Goal: Task Accomplishment & Management: Complete application form

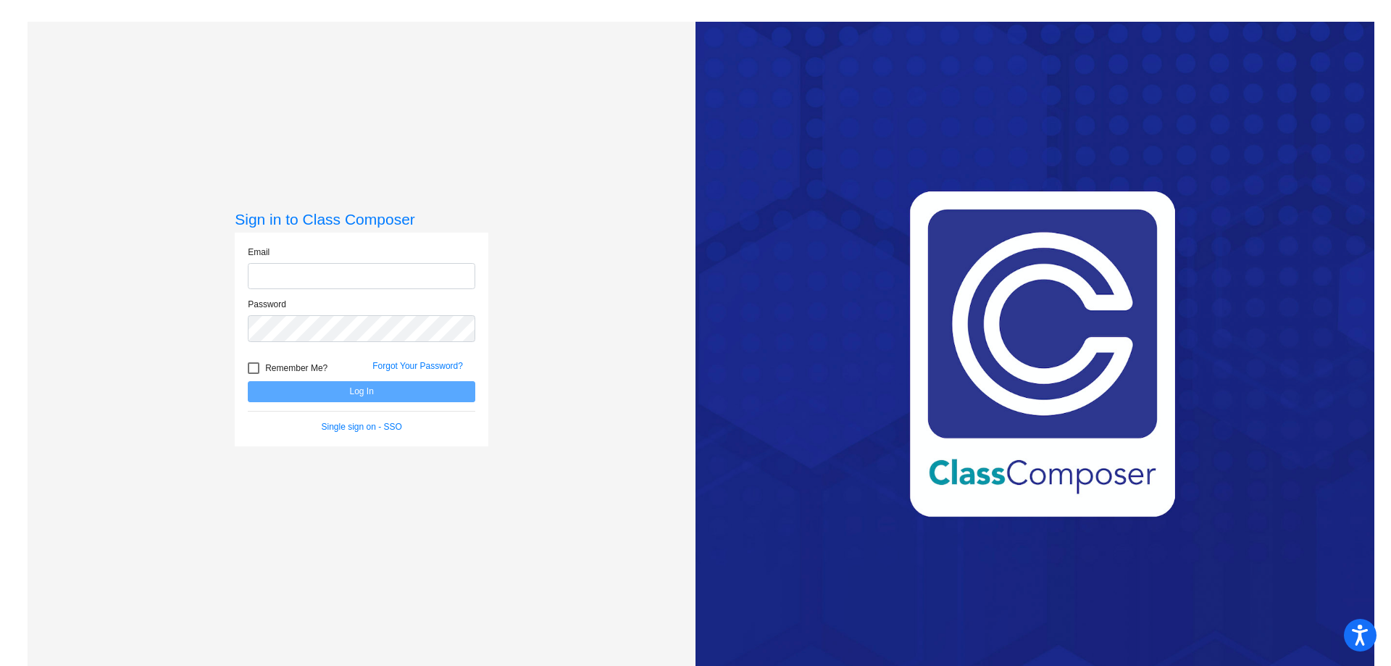
click at [323, 288] on input "email" at bounding box center [361, 276] width 227 height 27
type input "[EMAIL_ADDRESS][DOMAIN_NAME]"
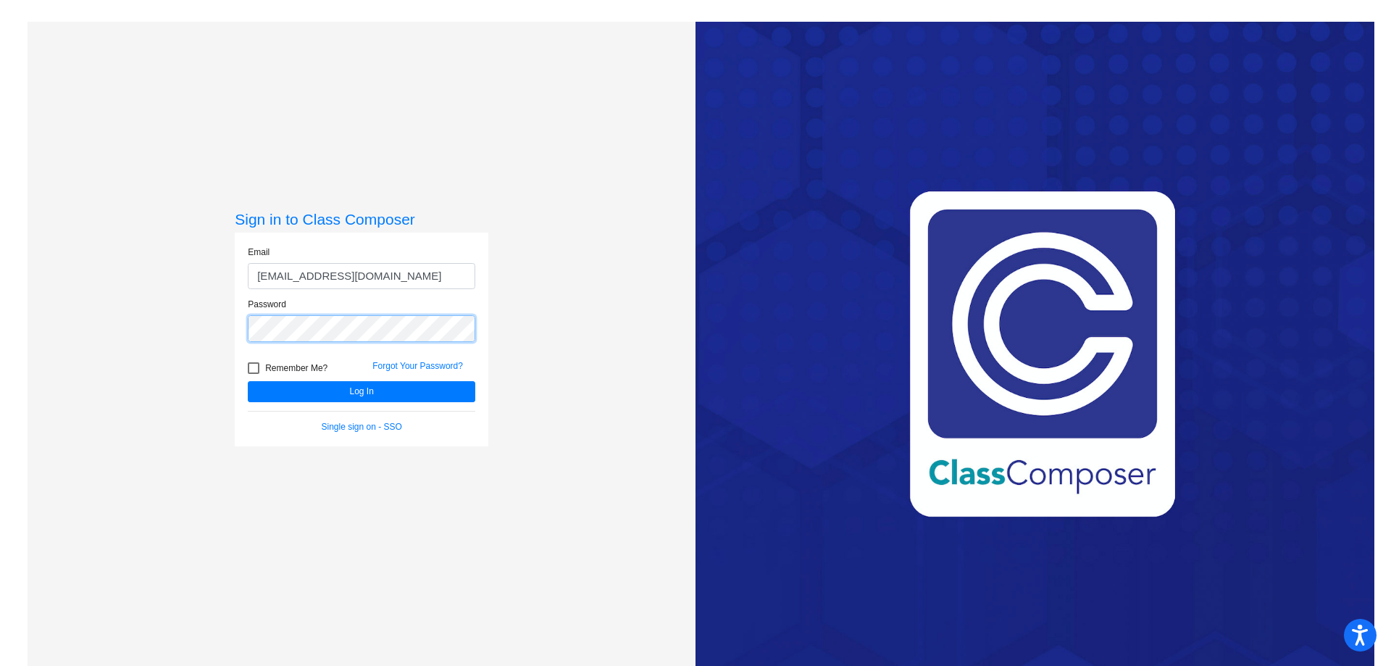
click at [248, 381] on button "Log In" at bounding box center [361, 391] width 227 height 21
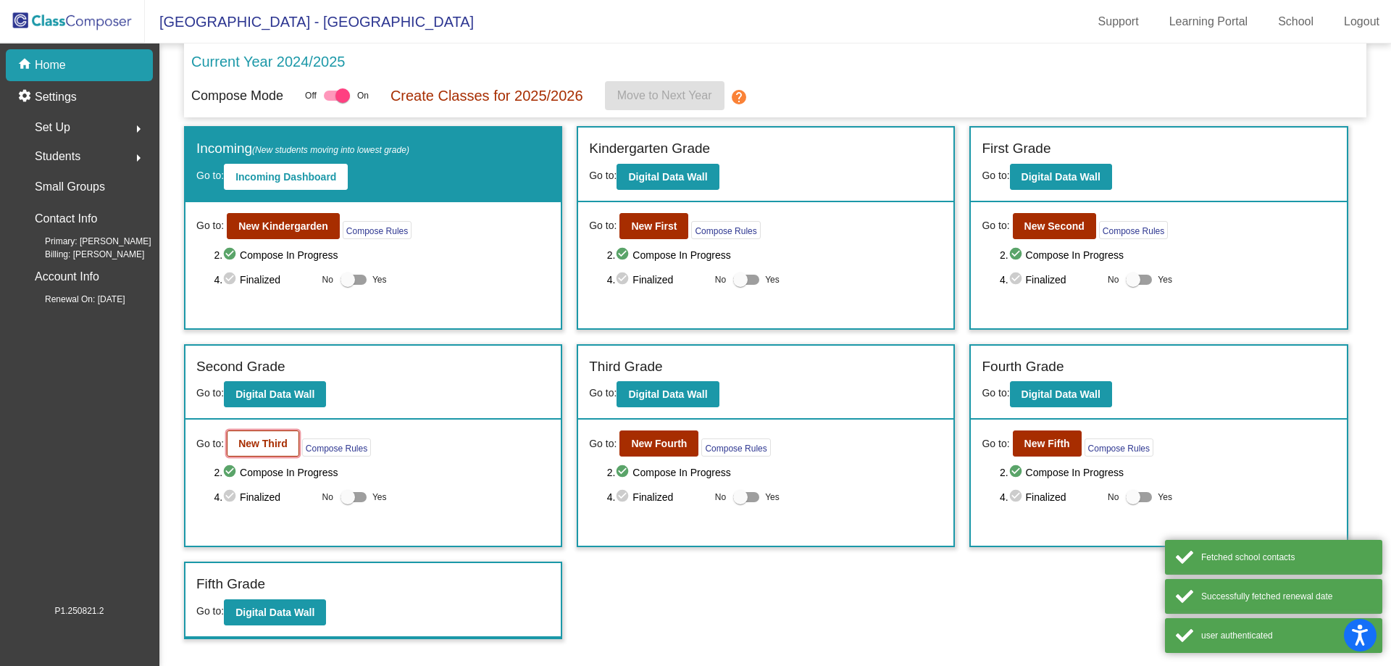
click at [254, 439] on b "New Third" at bounding box center [262, 444] width 49 height 12
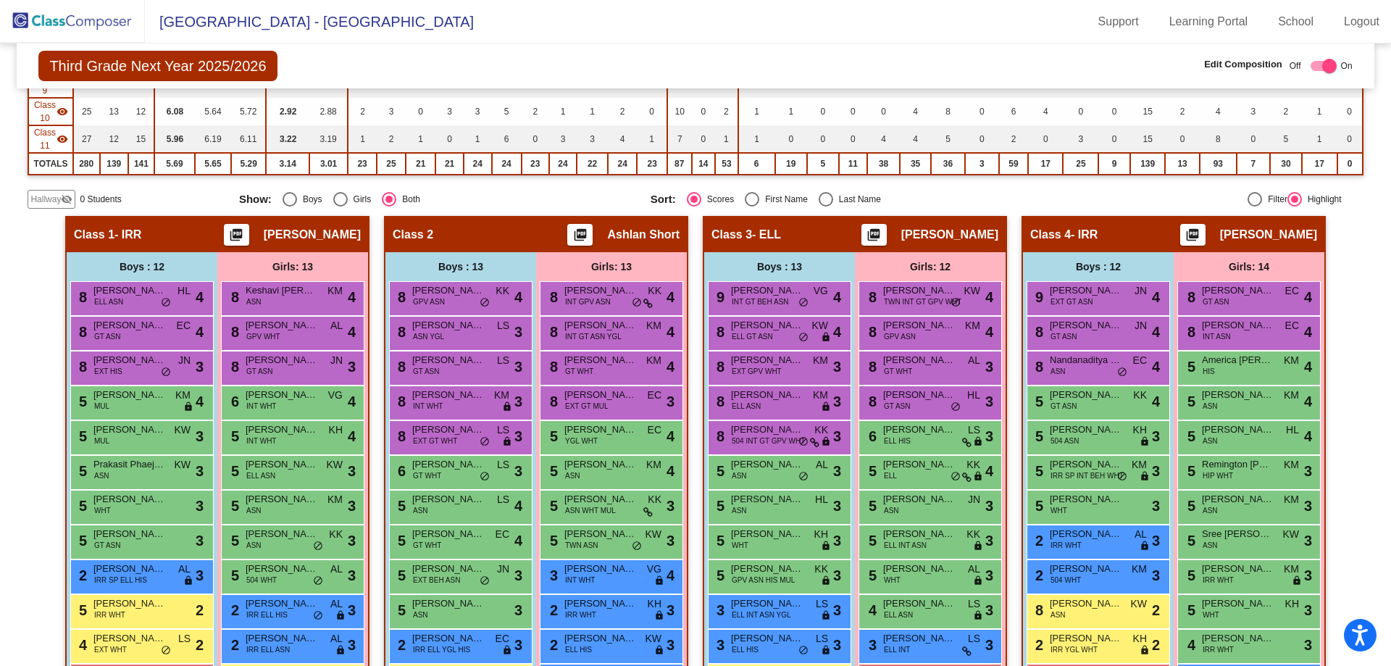
scroll to position [290, 0]
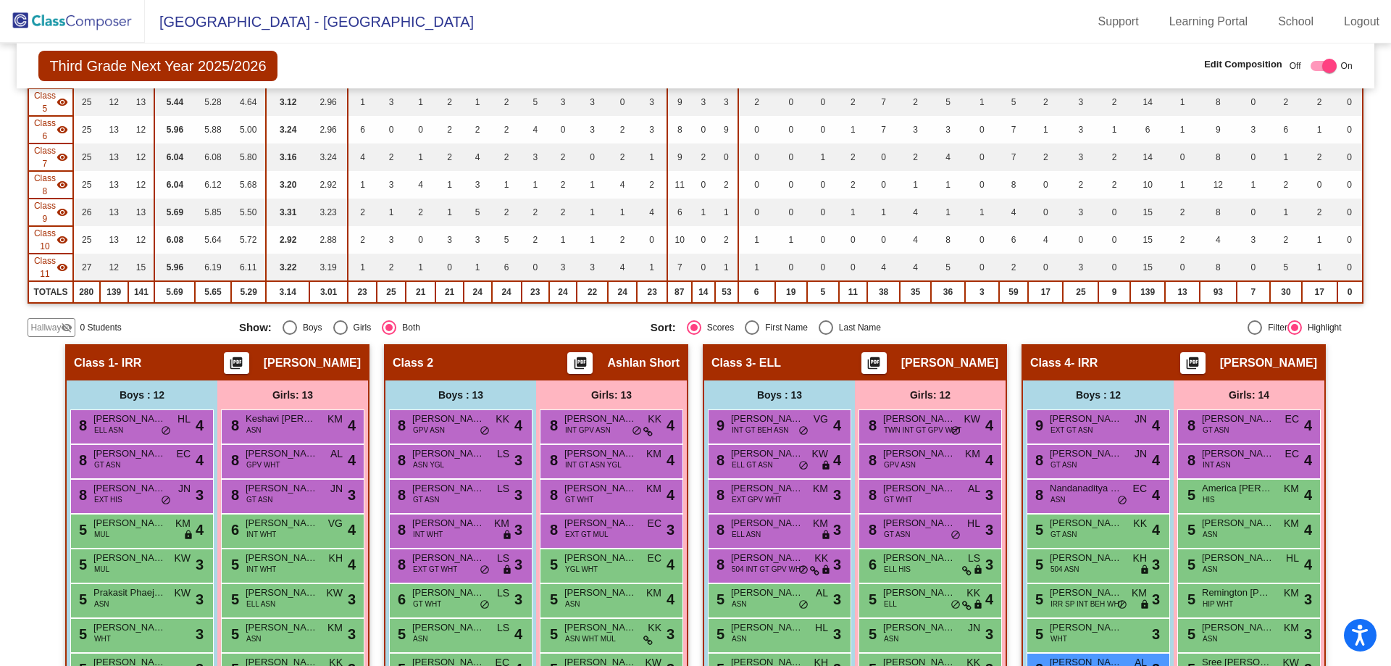
click at [62, 333] on mat-icon "visibility_off" at bounding box center [67, 328] width 12 height 12
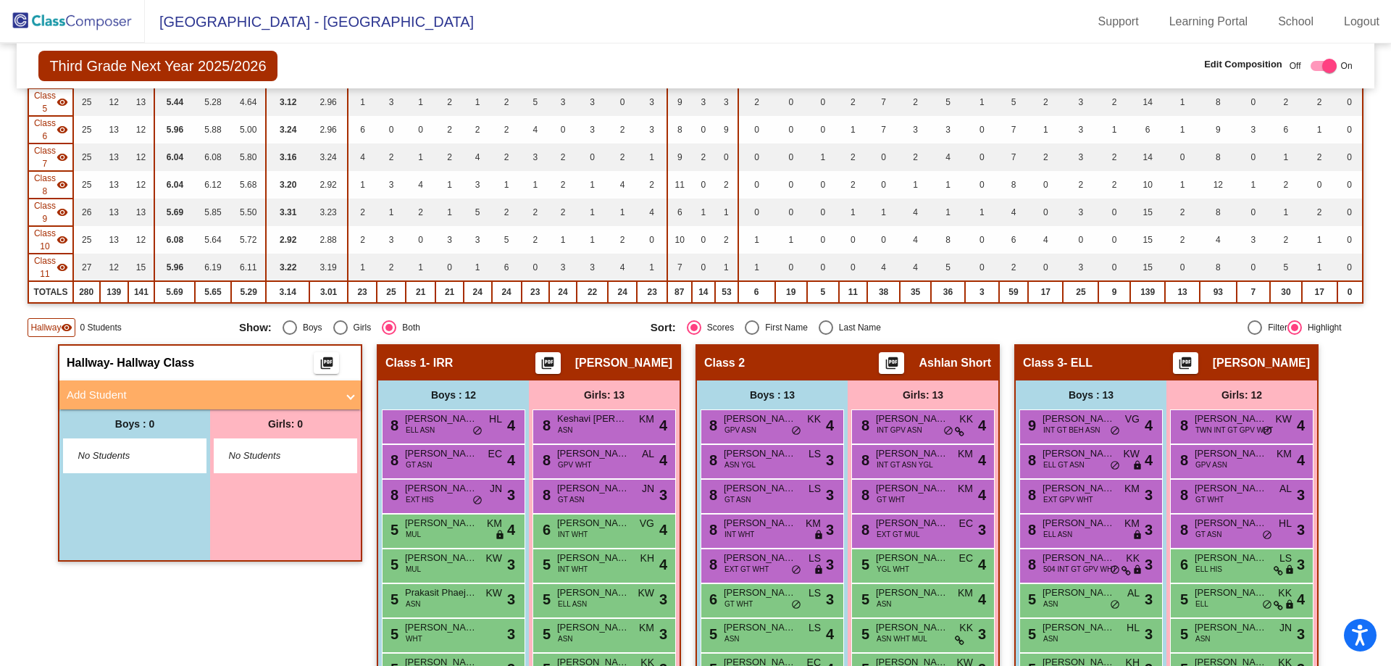
click at [117, 388] on mat-panel-title "Add Student" at bounding box center [202, 395] width 270 height 17
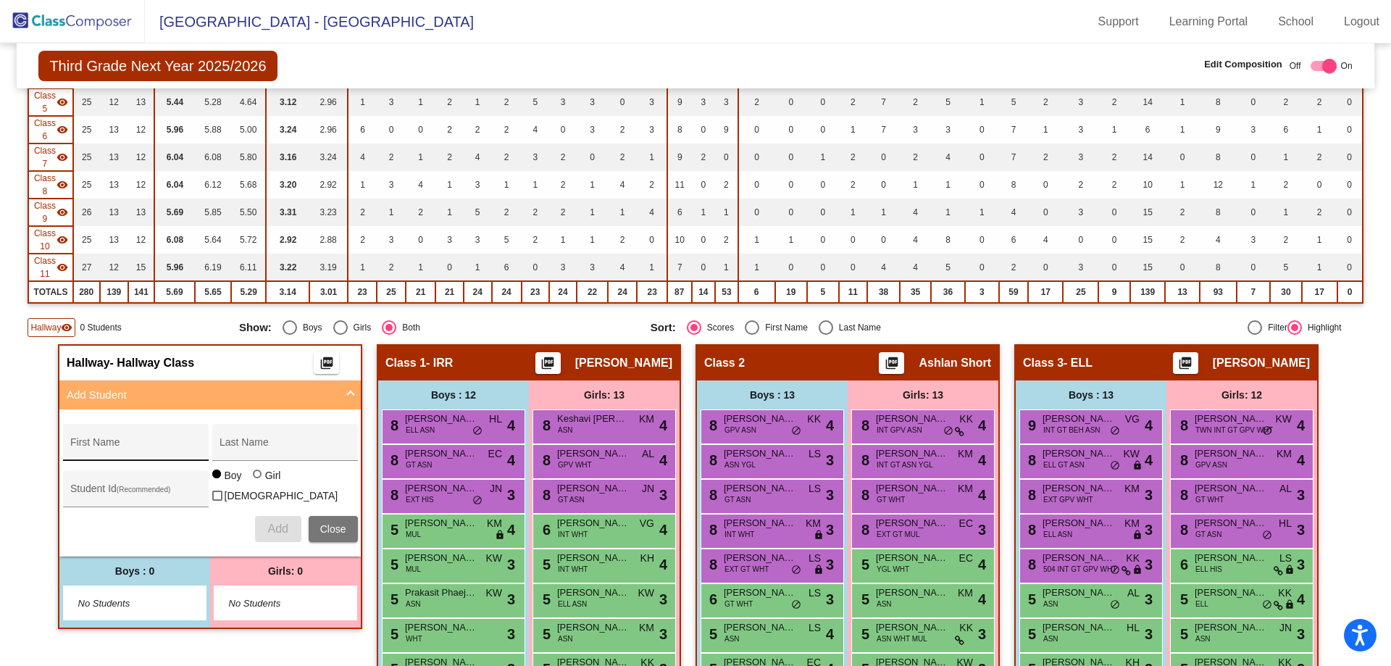
click at [119, 444] on input "First Name" at bounding box center [135, 448] width 130 height 12
type input "Delilah"
type input "[PERSON_NAME]"
click at [253, 478] on div at bounding box center [257, 473] width 9 height 9
click at [258, 482] on input "Girl" at bounding box center [258, 481] width 1 height 1
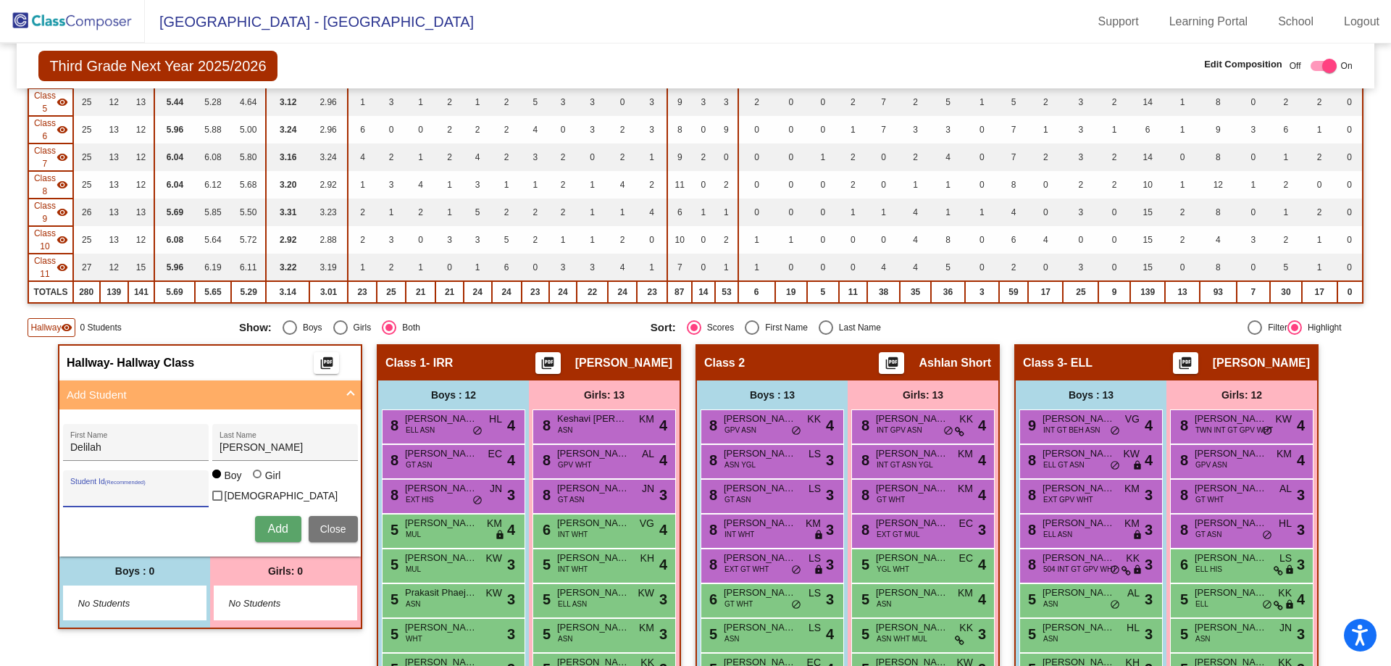
radio input "true"
click at [125, 493] on input "Student Id (Recommended)" at bounding box center [135, 494] width 130 height 12
paste input "207926"
type input "207926"
click at [273, 539] on div "[PERSON_NAME] First Name [PERSON_NAME] Last Name 207926 Student Id (Recommended…" at bounding box center [210, 483] width 309 height 133
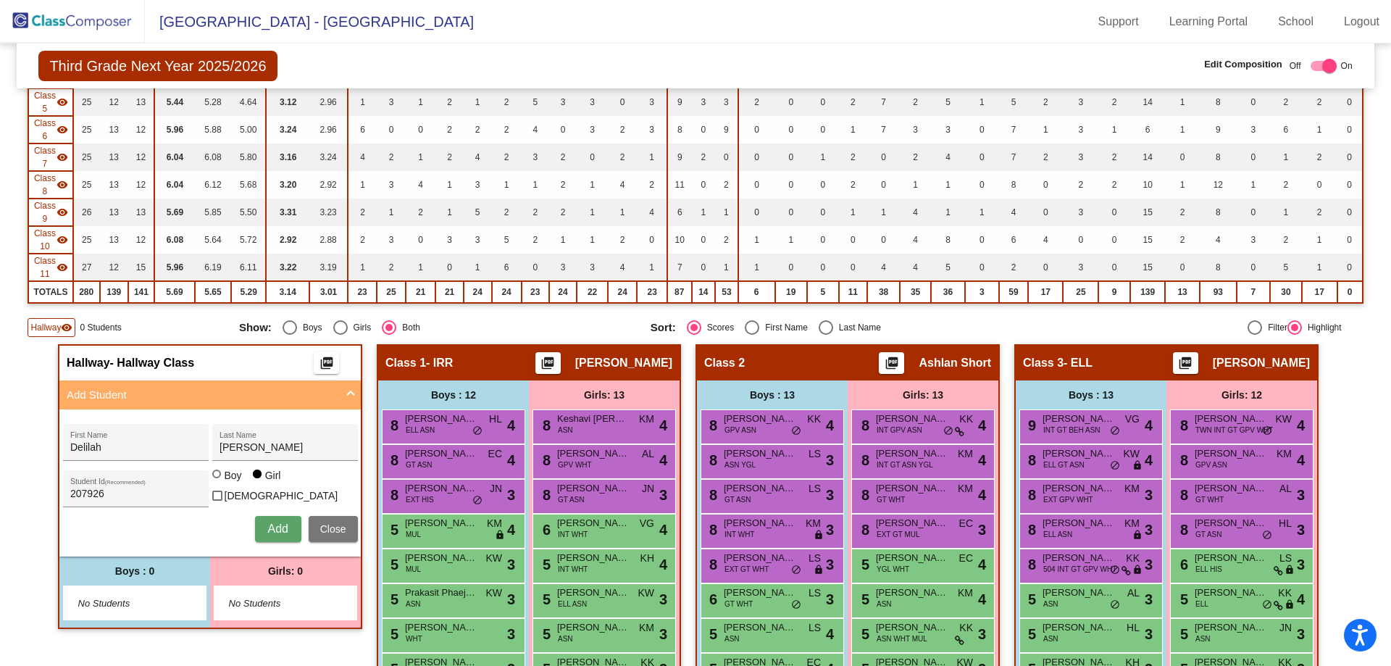
click at [271, 532] on button "Add" at bounding box center [278, 529] width 46 height 26
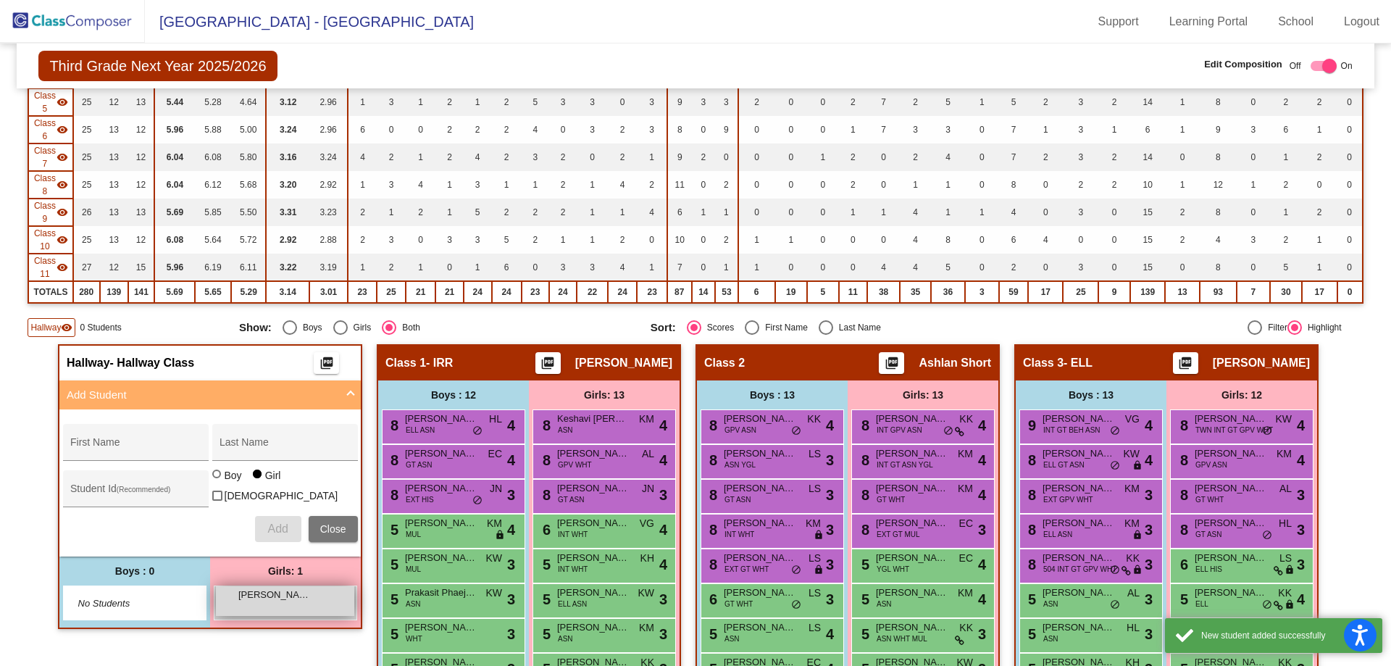
click at [274, 609] on div "[PERSON_NAME] lock do_not_disturb_alt" at bounding box center [285, 601] width 138 height 30
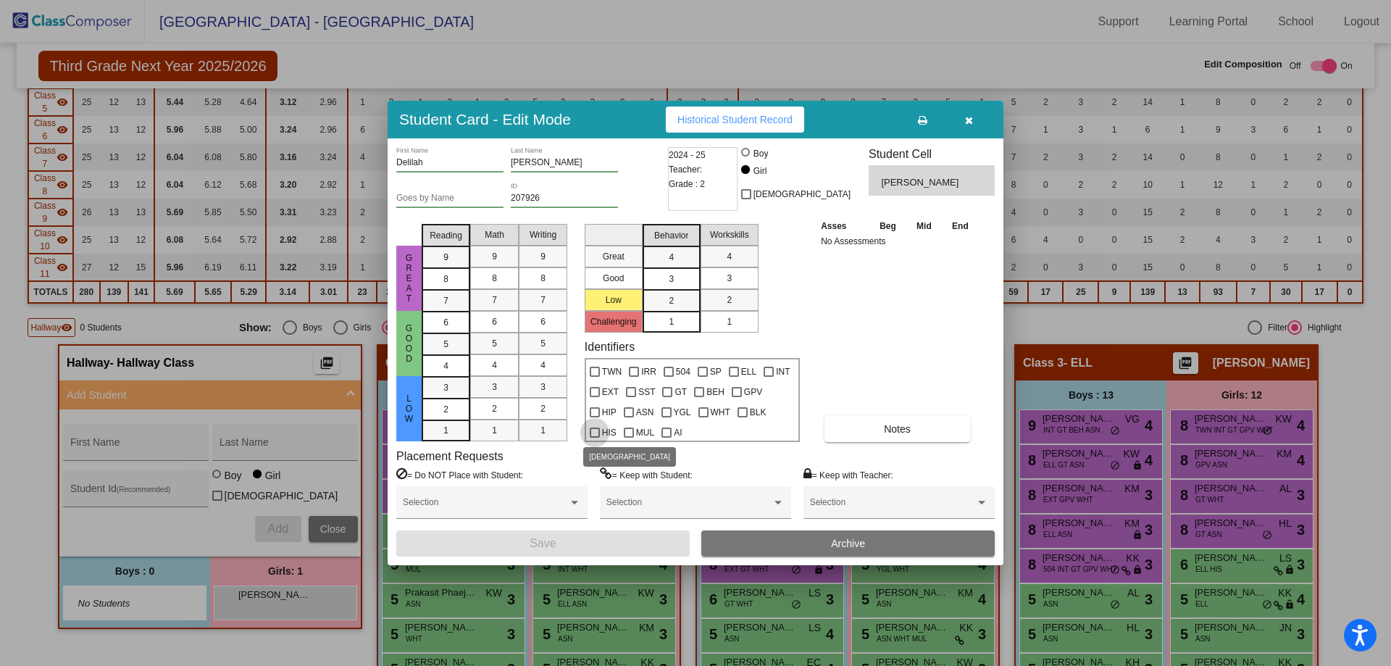
click at [600, 432] on label "HIS" at bounding box center [603, 432] width 27 height 17
click at [595, 438] on input "HIS" at bounding box center [594, 438] width 1 height 1
checkbox input "true"
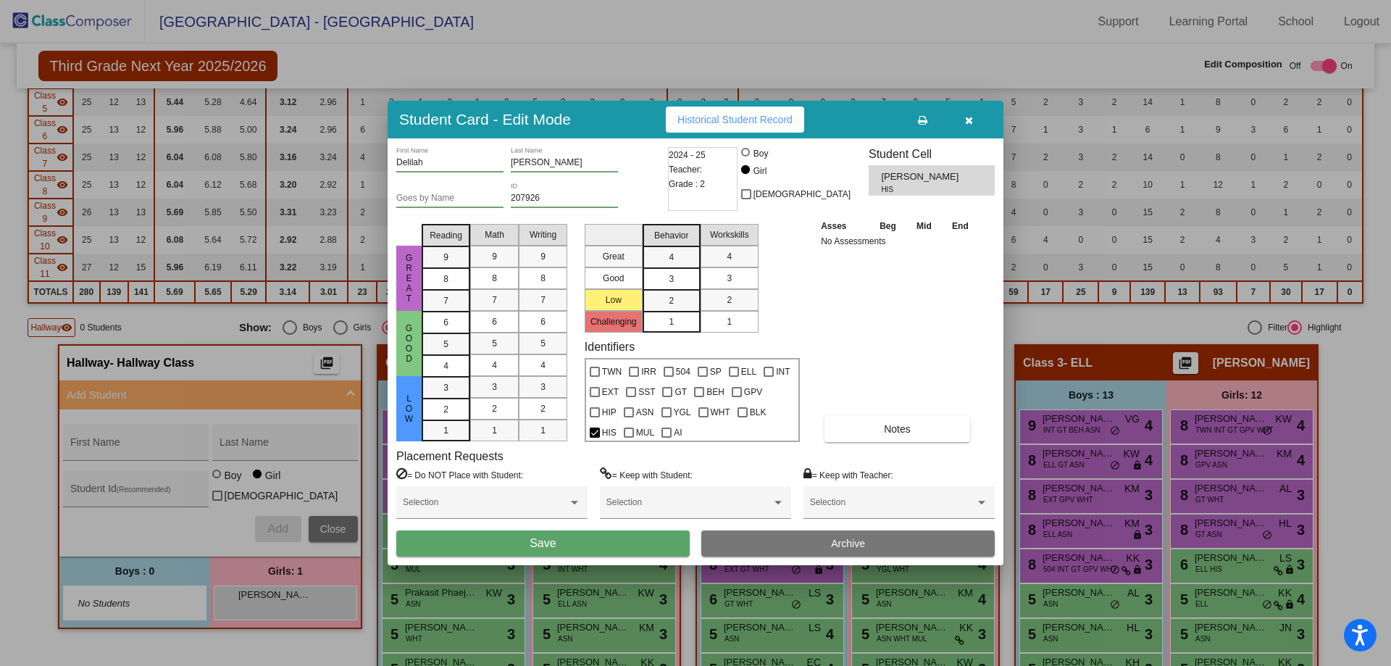
click at [579, 543] on button "Save" at bounding box center [542, 543] width 293 height 26
